Goal: Task Accomplishment & Management: Complete application form

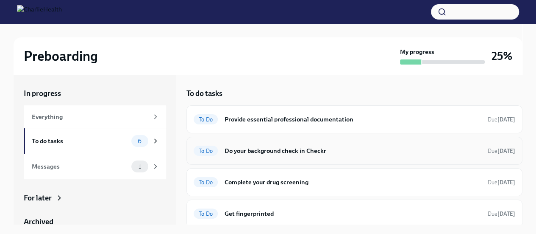
click at [260, 150] on h6 "Do your background check in Checkr" at bounding box center [353, 150] width 256 height 9
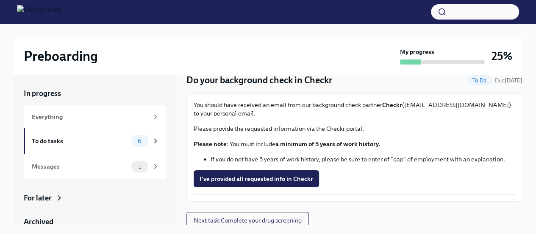
scroll to position [35, 0]
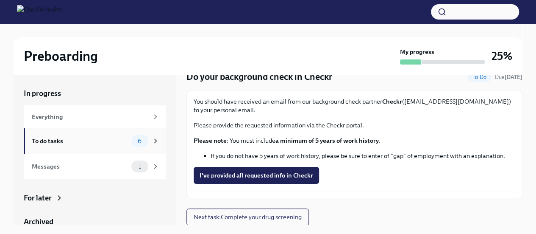
click at [102, 140] on div "To do tasks" at bounding box center [80, 140] width 96 height 9
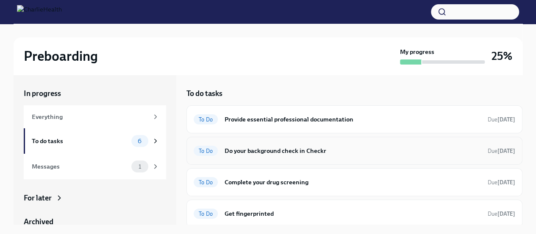
click at [205, 151] on span "To Do" at bounding box center [206, 151] width 24 height 6
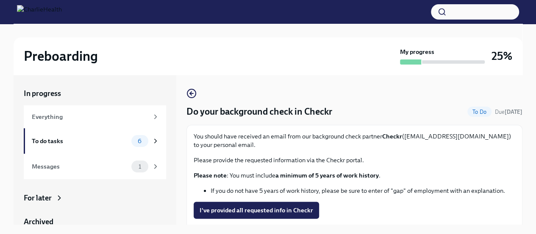
scroll to position [35, 0]
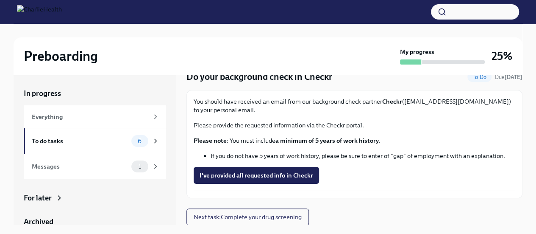
click at [236, 121] on p "Please provide the requested information via the Checkr portal." at bounding box center [355, 125] width 322 height 8
click at [346, 140] on strong "a minimum of 5 years of work history" at bounding box center [327, 140] width 103 height 8
